Goal: Transaction & Acquisition: Book appointment/travel/reservation

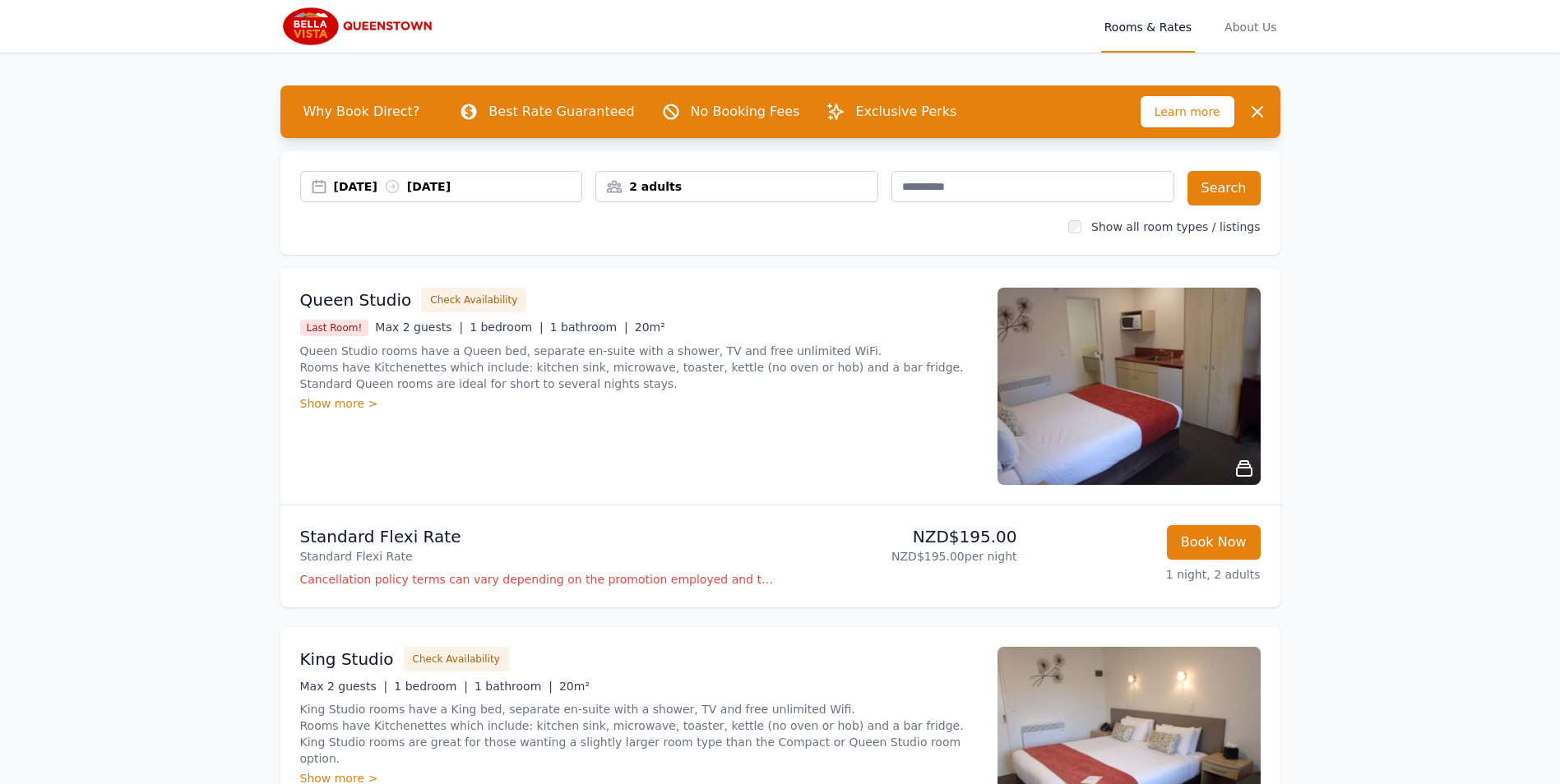
click at [382, 184] on div "[DATE] [DATE]" at bounding box center [459, 187] width 249 height 17
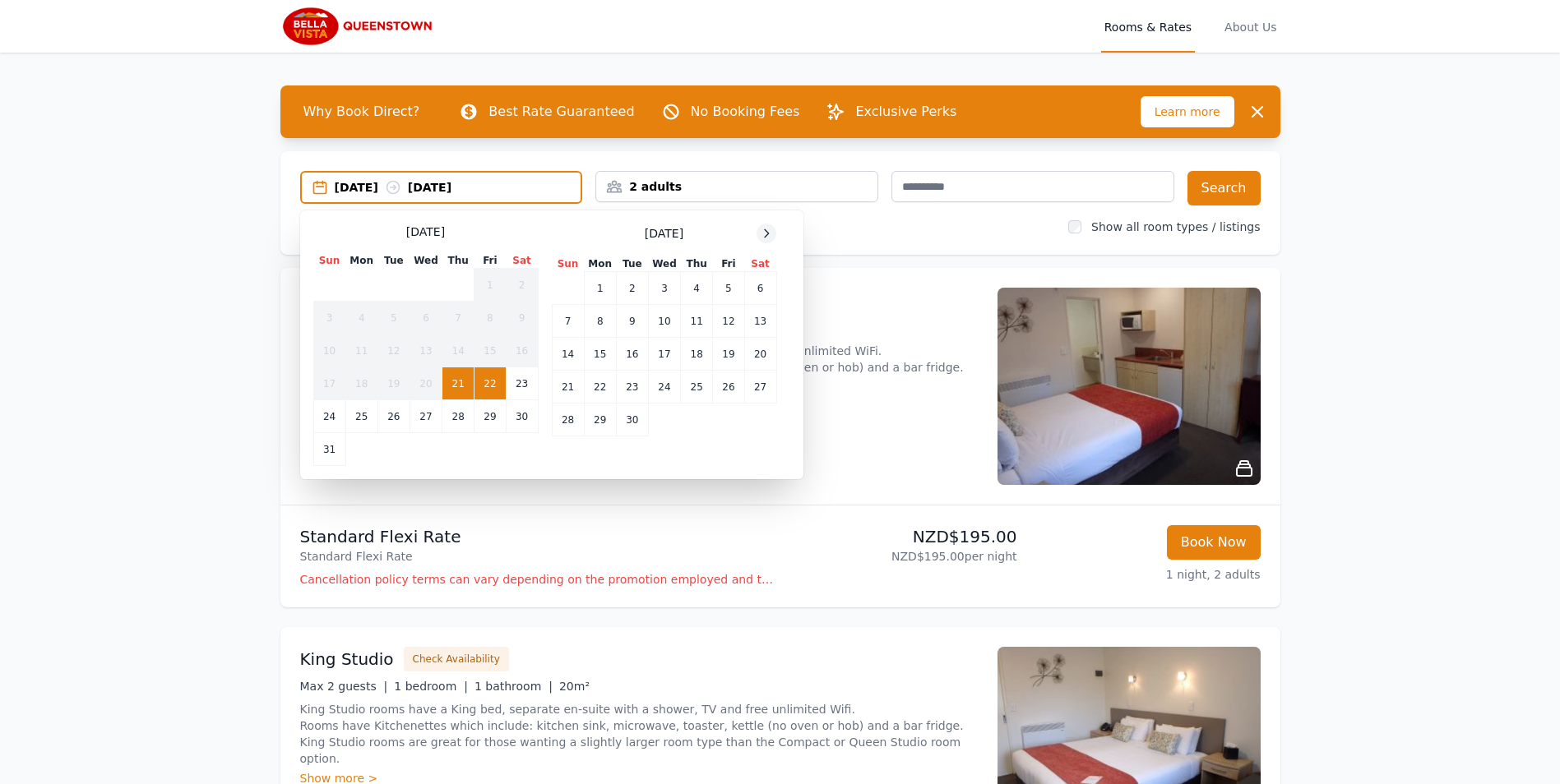
click at [770, 227] on div at bounding box center [766, 233] width 19 height 19
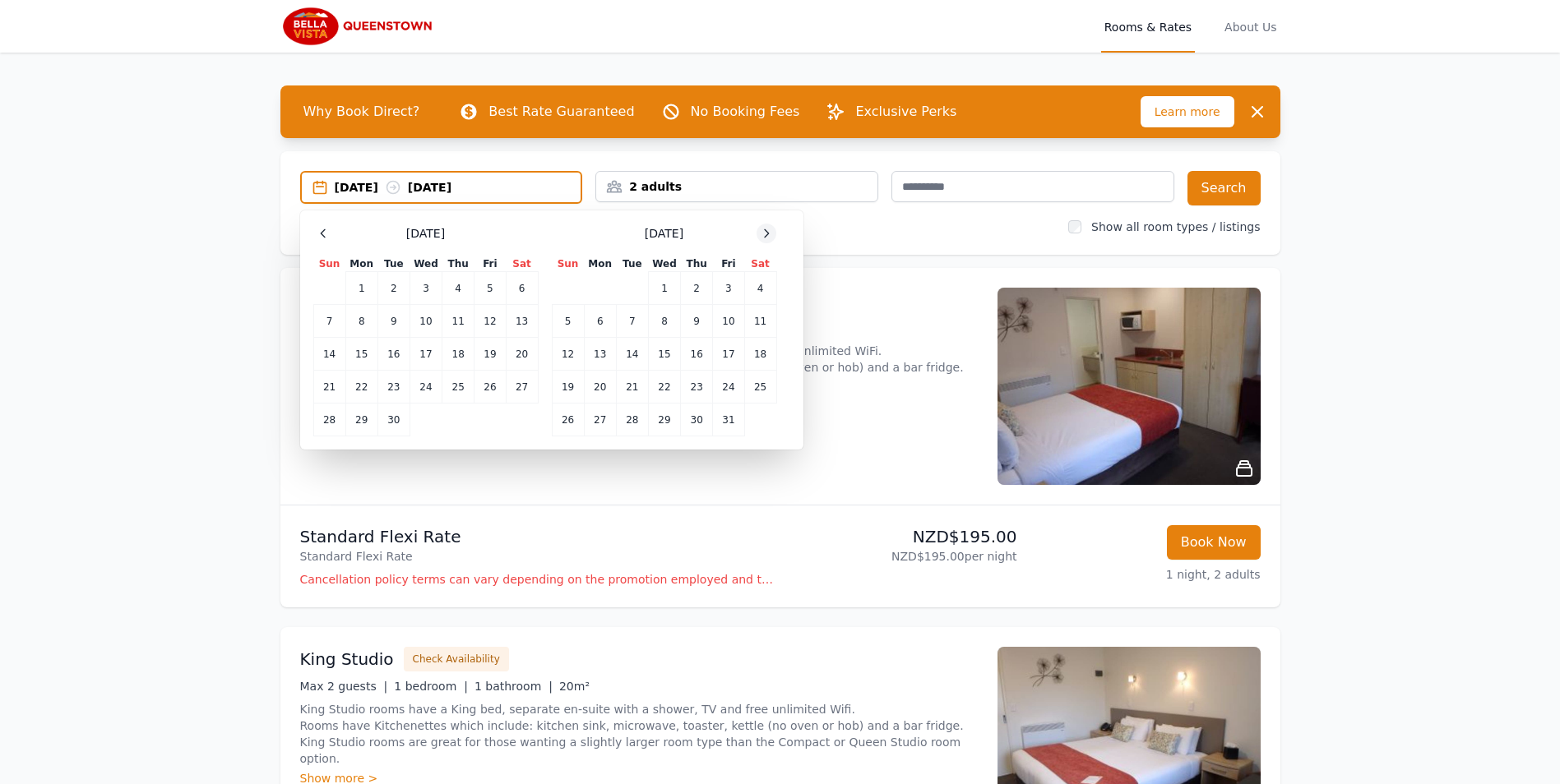
click at [769, 228] on icon at bounding box center [767, 234] width 14 height 14
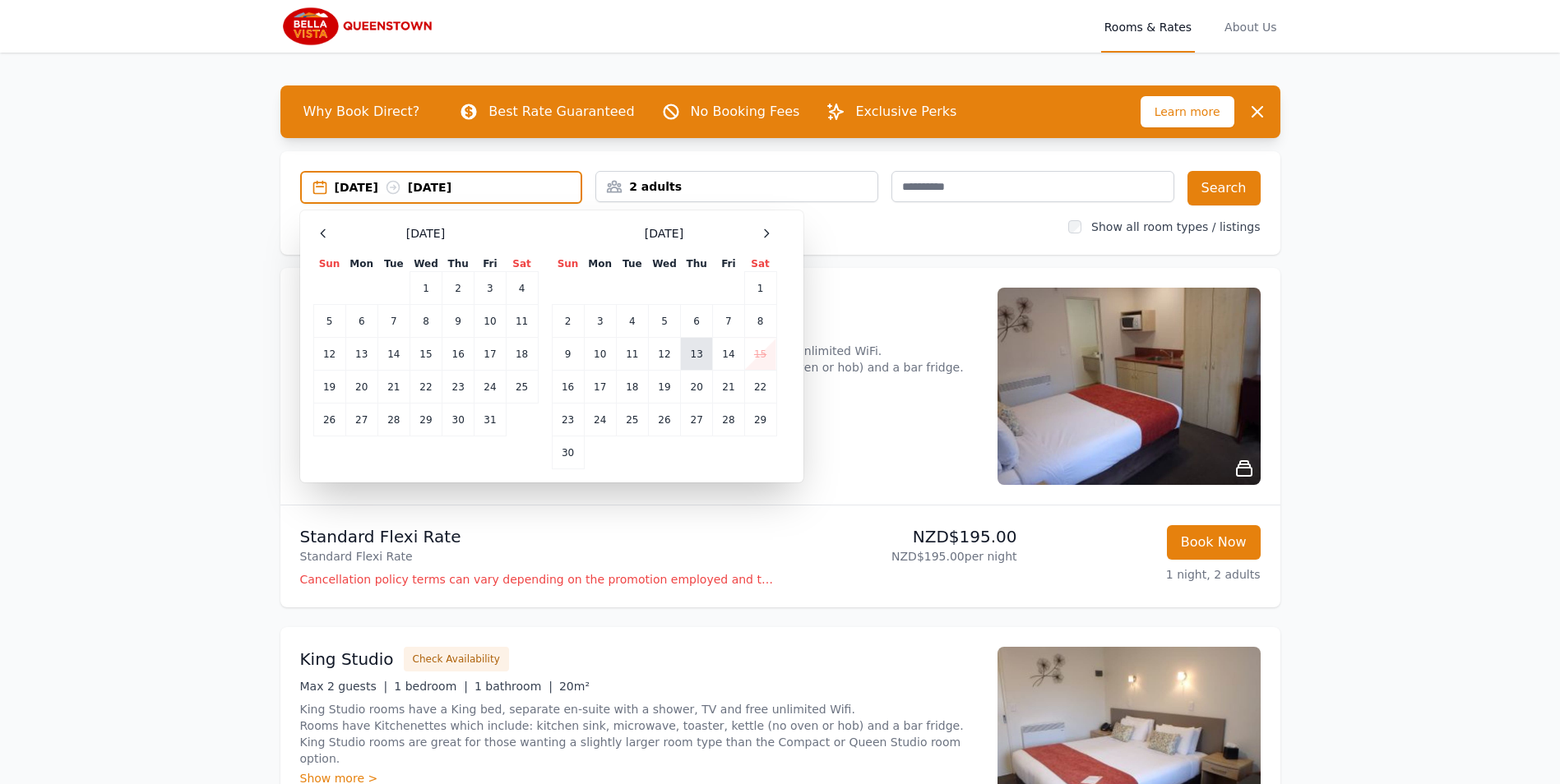
click at [697, 357] on td "13" at bounding box center [697, 355] width 32 height 33
click at [593, 384] on td "17" at bounding box center [600, 388] width 32 height 33
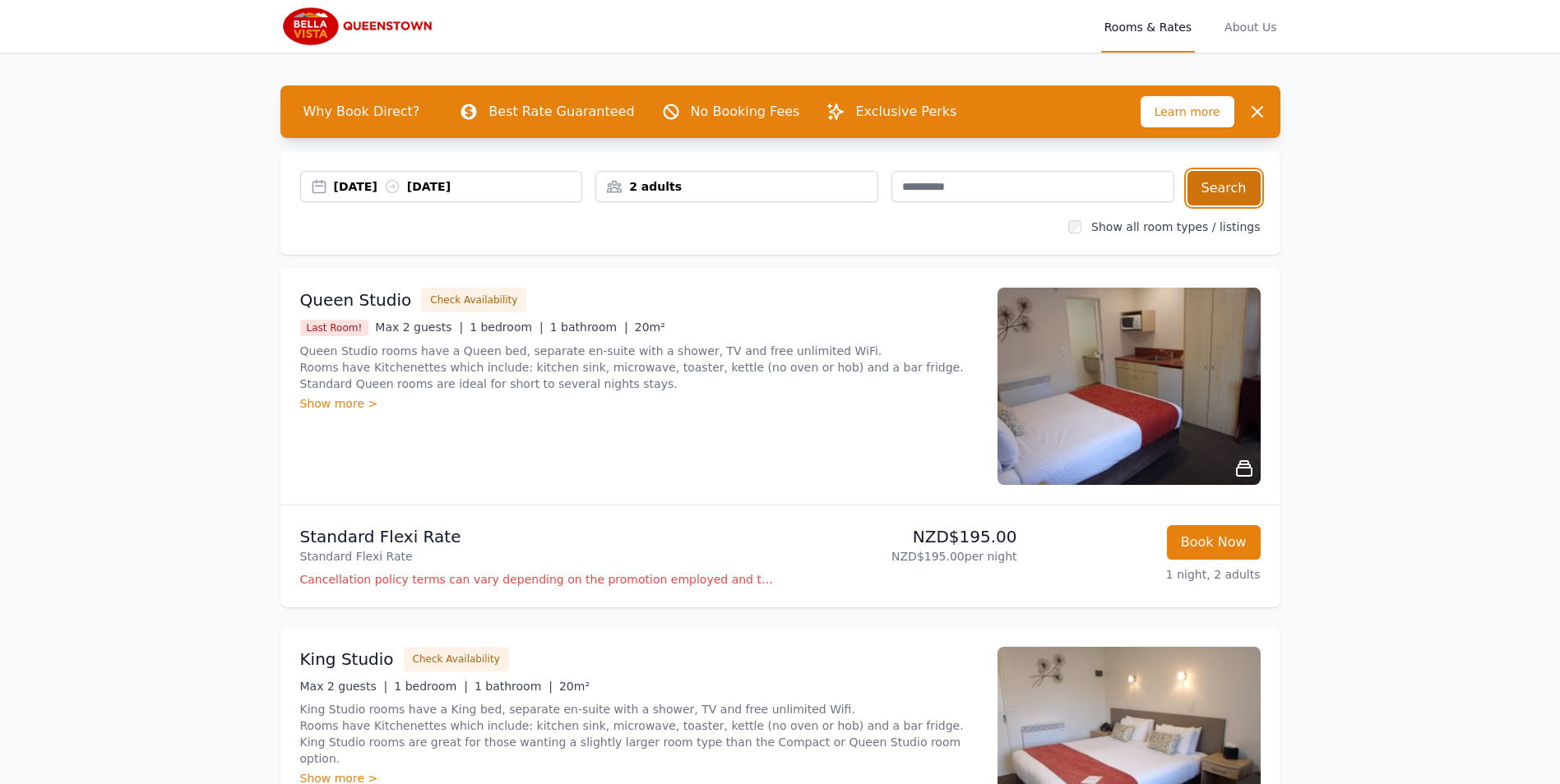
click at [1229, 189] on button "Search" at bounding box center [1224, 188] width 73 height 35
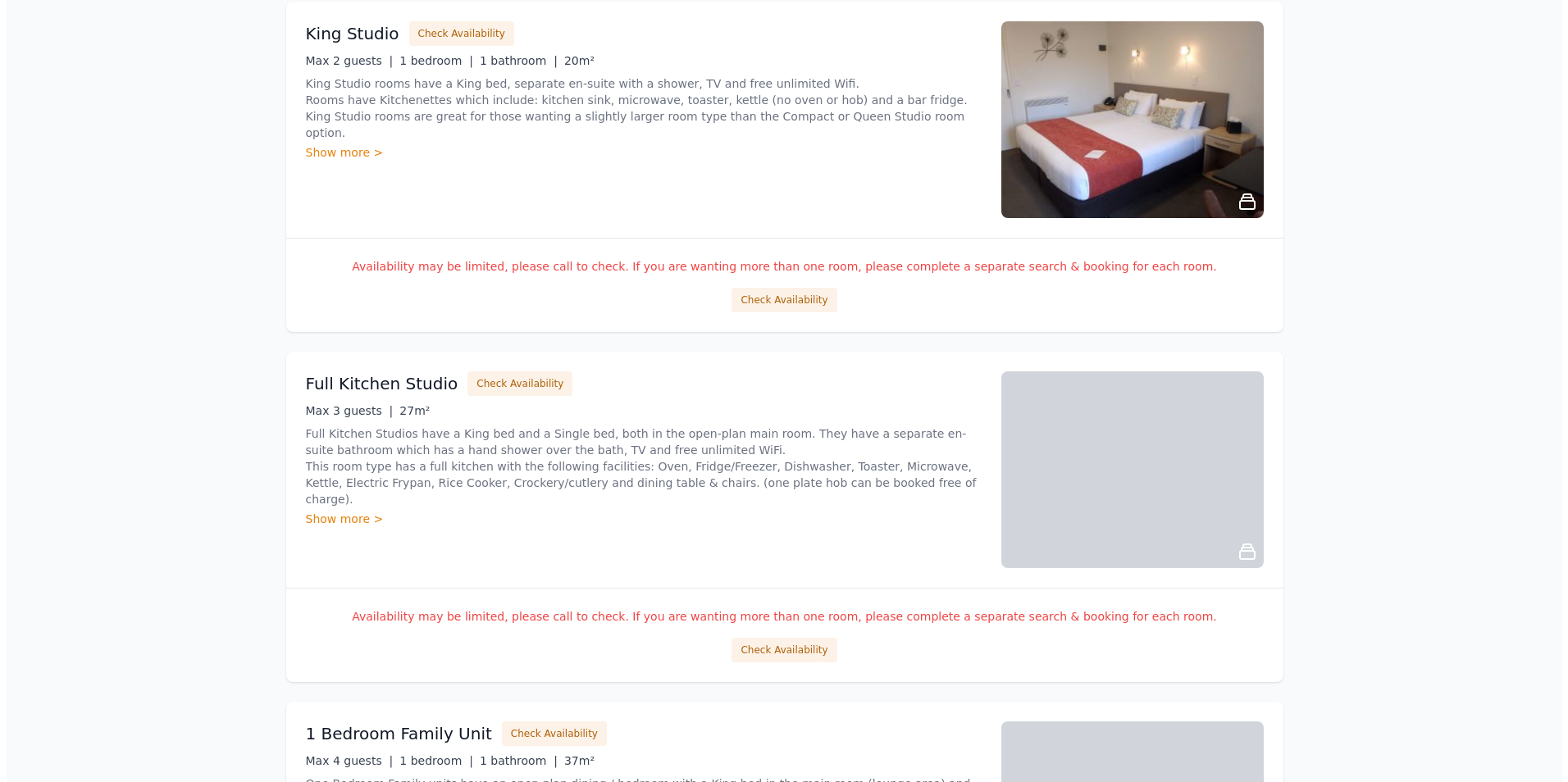
scroll to position [1476, 0]
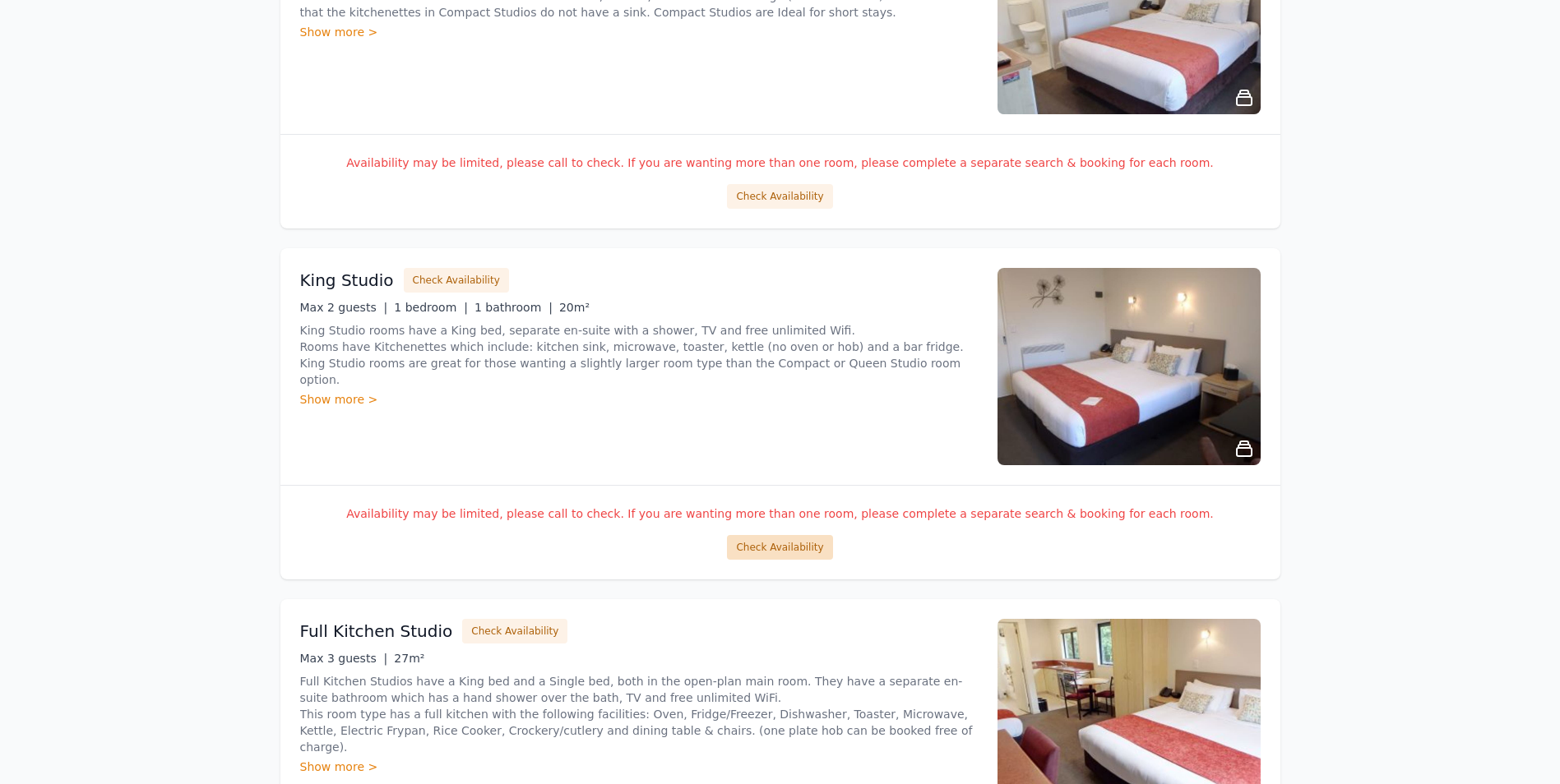
click at [794, 542] on button "Check Availability" at bounding box center [780, 547] width 105 height 24
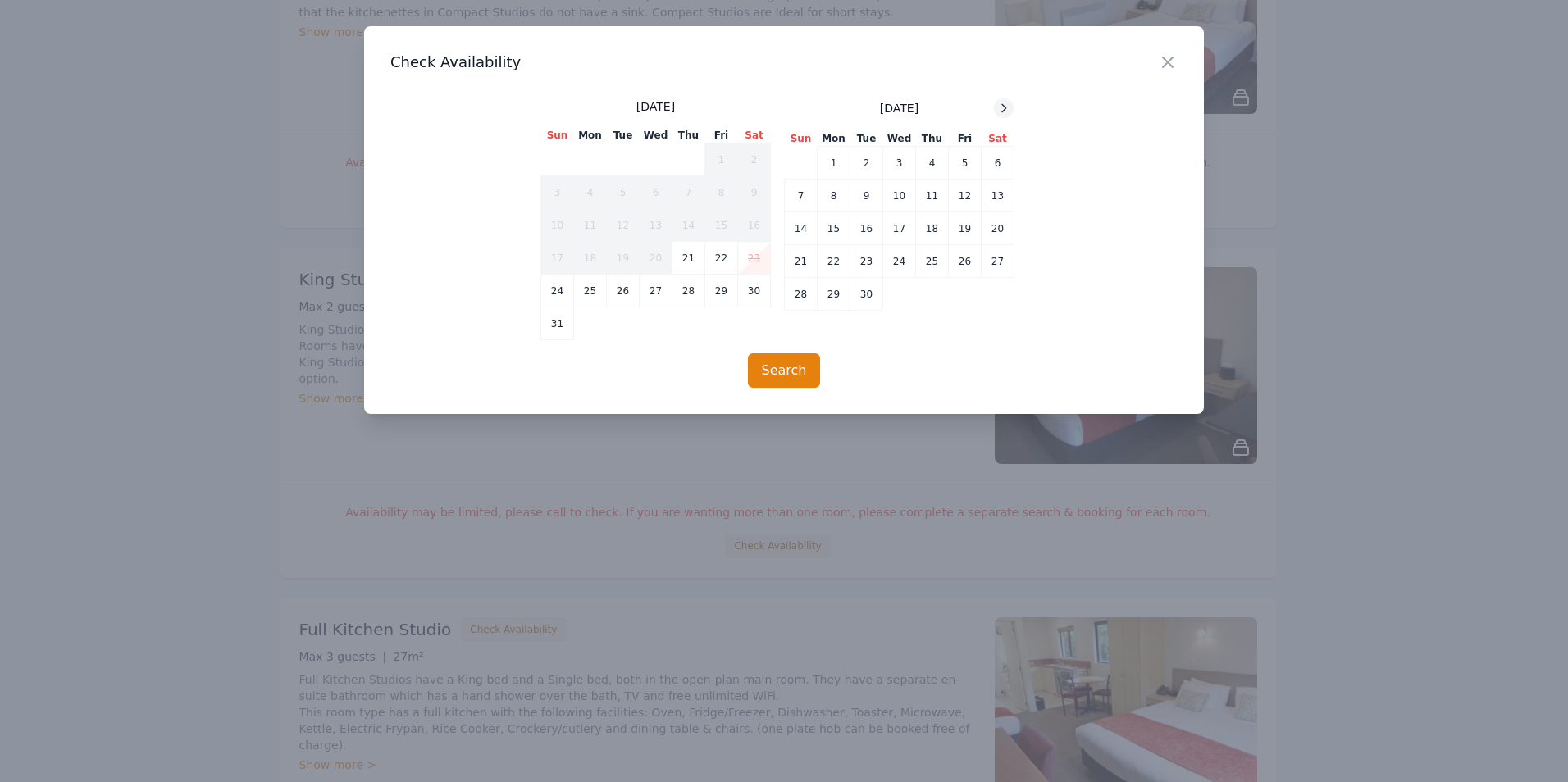
click at [1000, 109] on icon at bounding box center [1004, 109] width 14 height 14
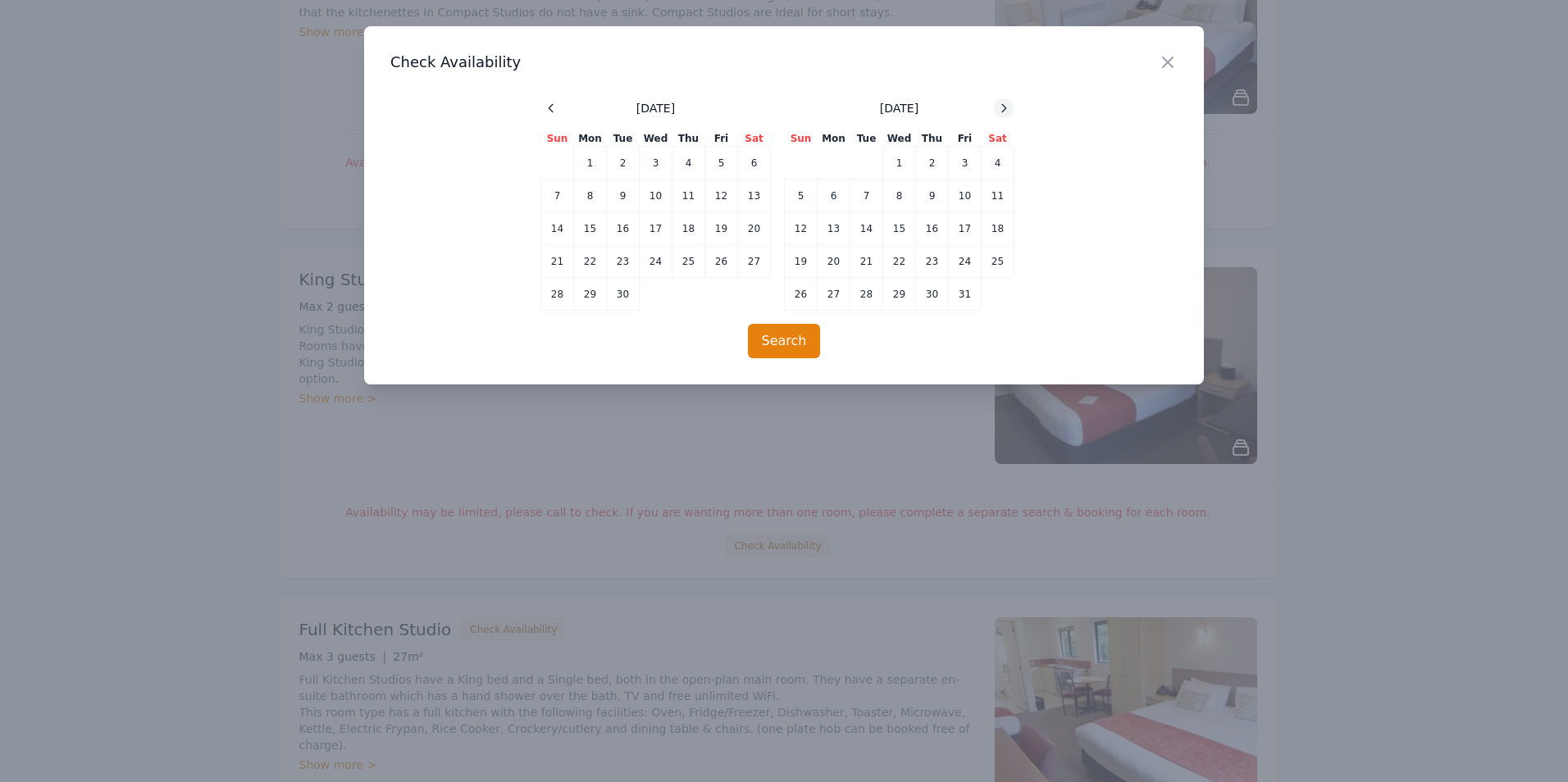
click at [1000, 109] on icon at bounding box center [1004, 109] width 14 height 14
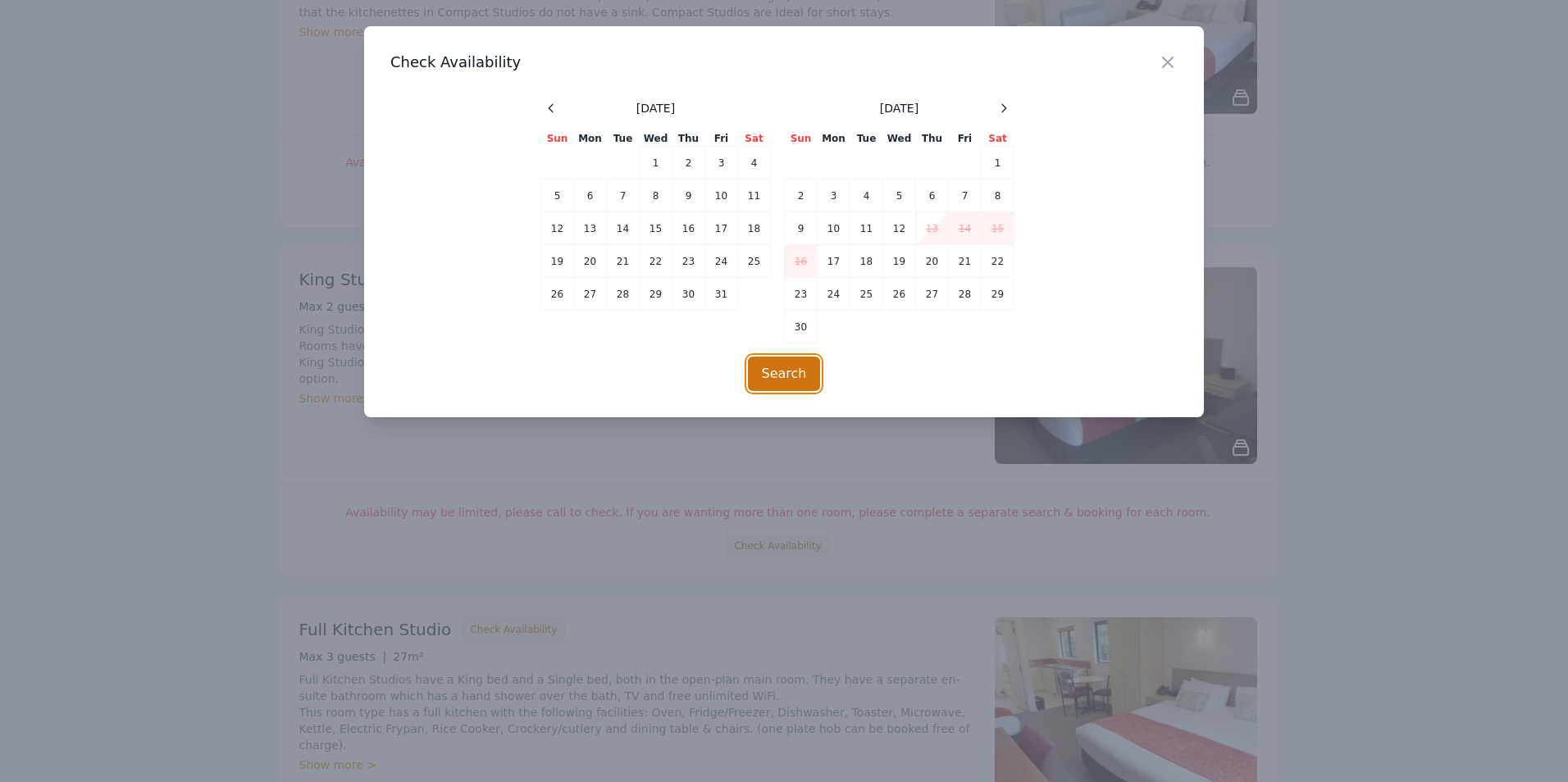
click at [772, 363] on button "Search" at bounding box center [784, 374] width 73 height 35
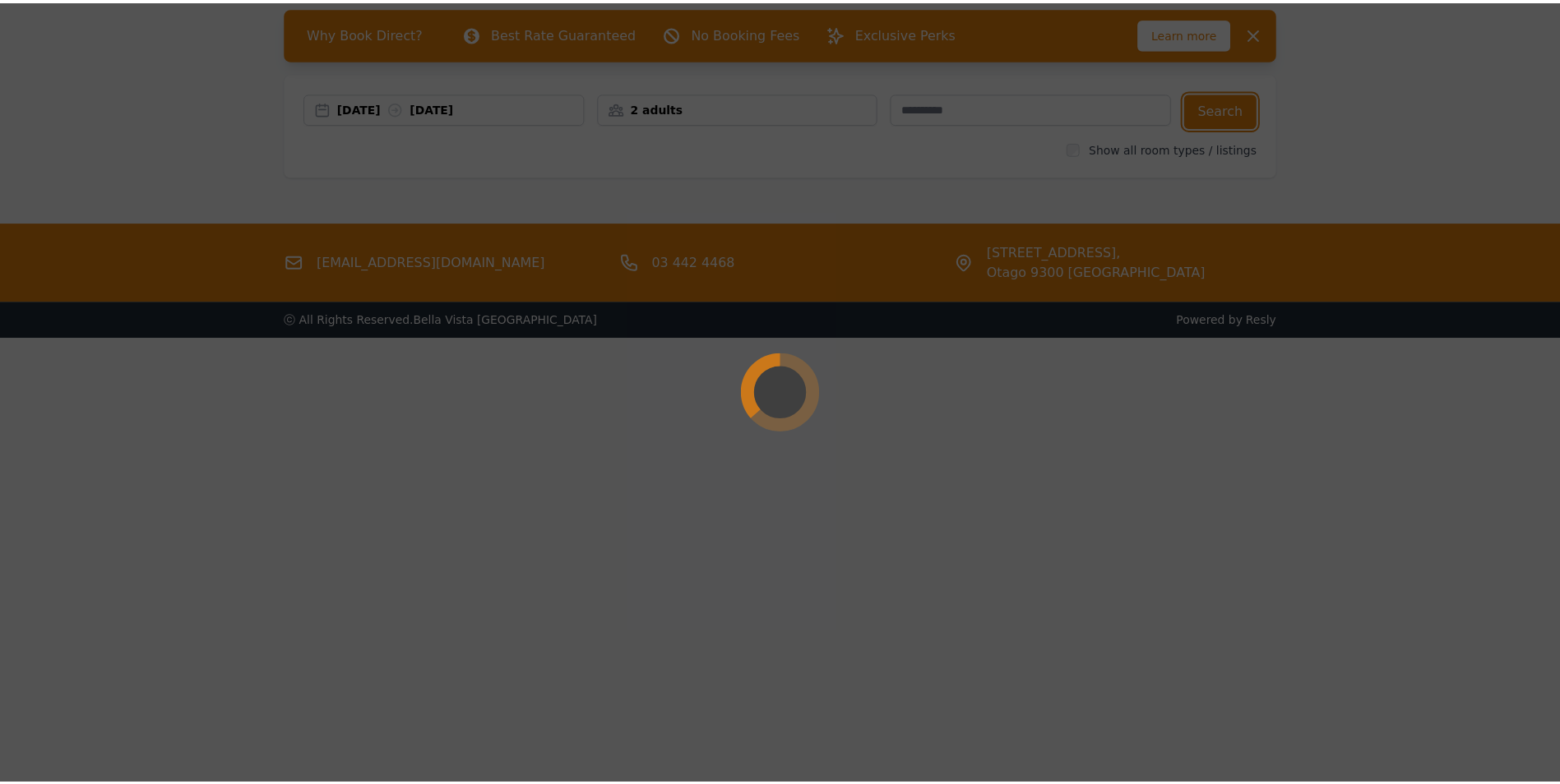
scroll to position [79, 0]
